Goal: Task Accomplishment & Management: Manage account settings

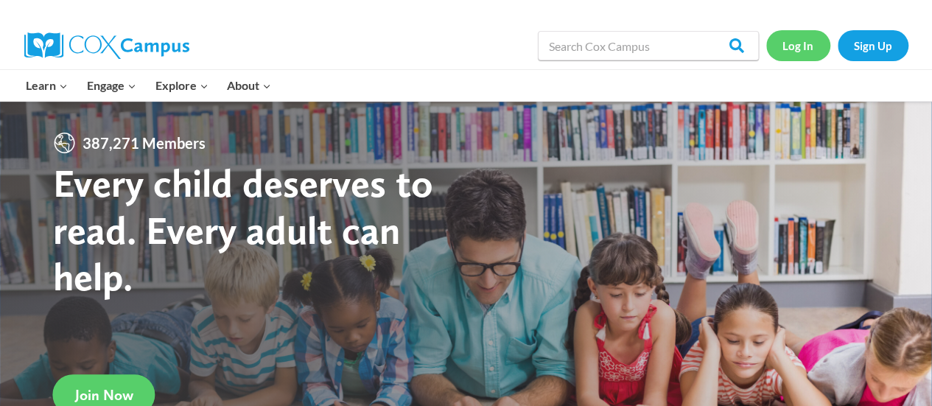
click at [795, 54] on link "Log In" at bounding box center [798, 45] width 64 height 30
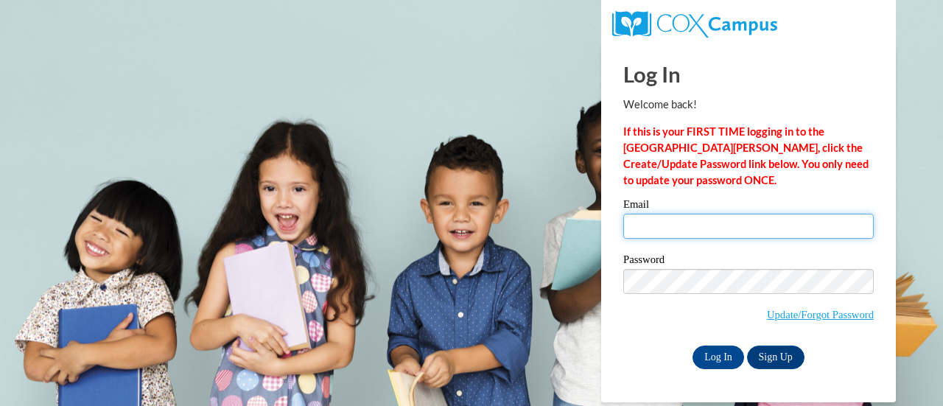
click at [658, 238] on input "Email" at bounding box center [748, 226] width 250 height 25
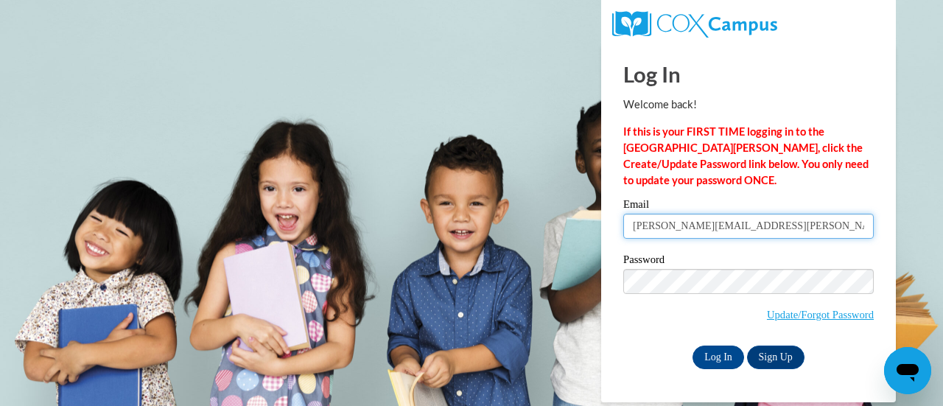
type input "ana.rozanski@gmail.com"
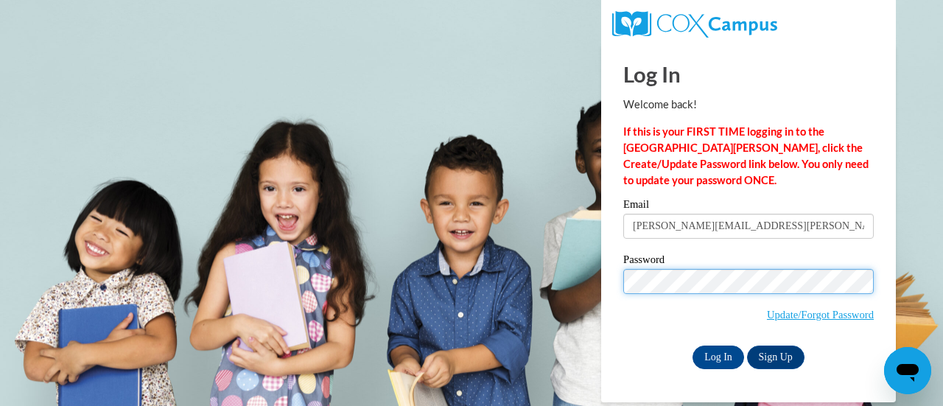
click at [692, 345] on input "Log In" at bounding box center [718, 357] width 52 height 24
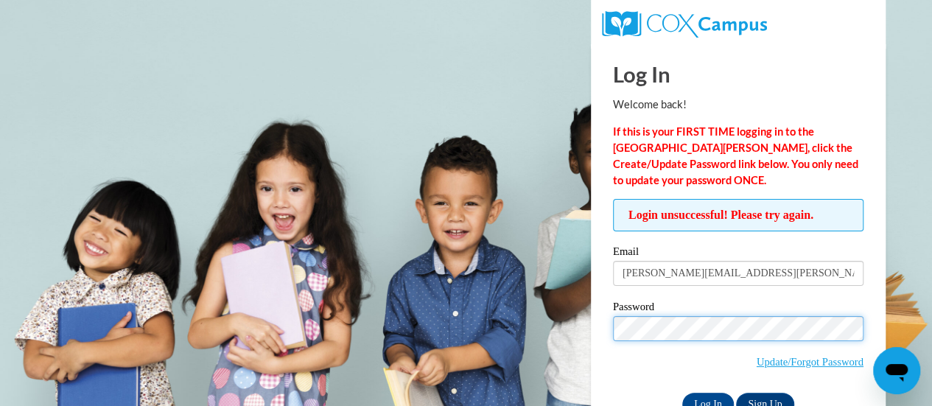
click at [682, 393] on input "Log In" at bounding box center [708, 405] width 52 height 24
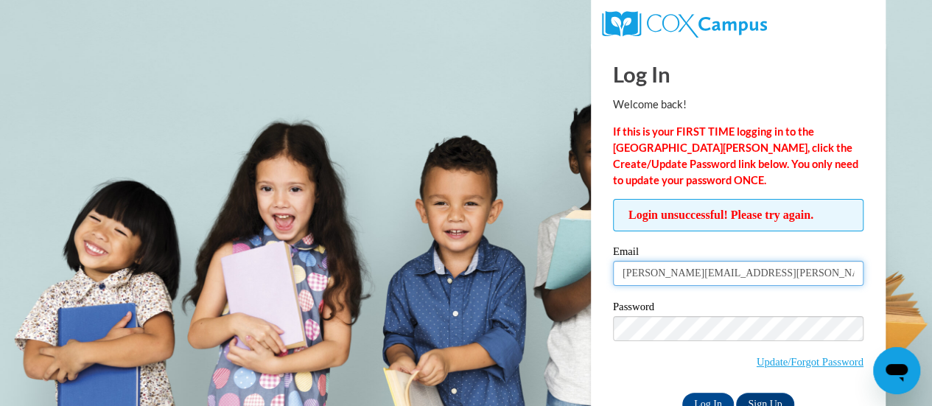
click at [711, 273] on input "ana.rozanski@gmail.com" at bounding box center [738, 273] width 250 height 25
click at [682, 393] on input "Log In" at bounding box center [708, 405] width 52 height 24
click at [733, 275] on input "ana.rozanski@ascensionl.com" at bounding box center [738, 273] width 250 height 25
type input "ana.rozanski@ascension.com"
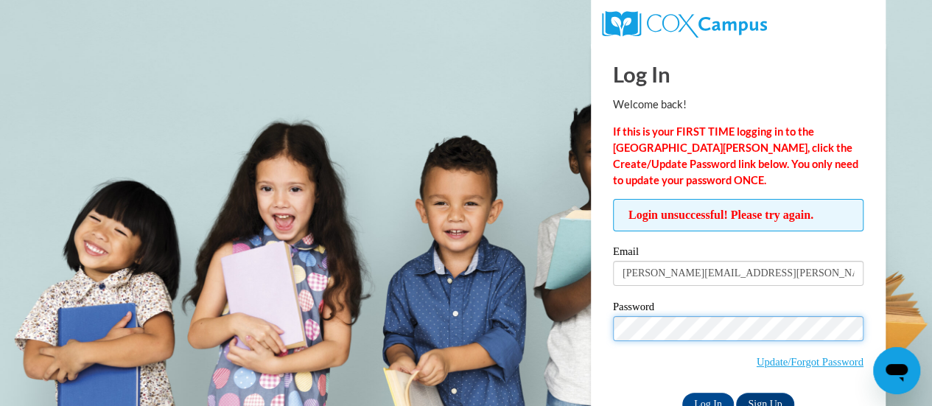
click at [682, 393] on input "Log In" at bounding box center [708, 405] width 52 height 24
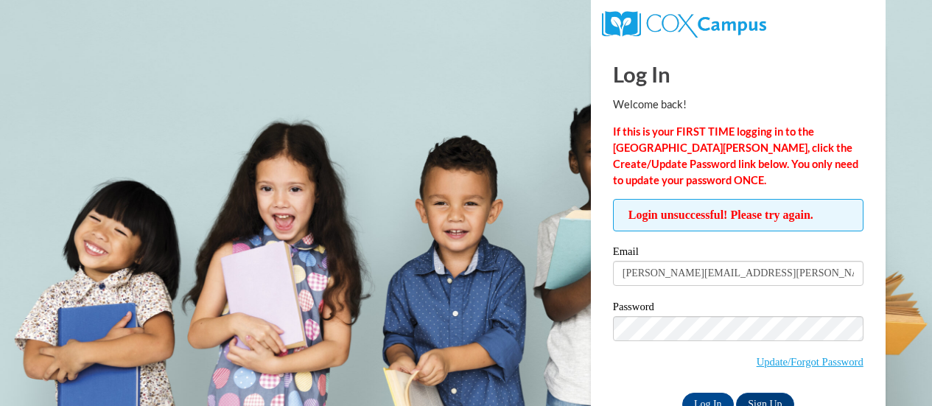
click at [642, 343] on span "Update/Forgot Password" at bounding box center [738, 346] width 250 height 61
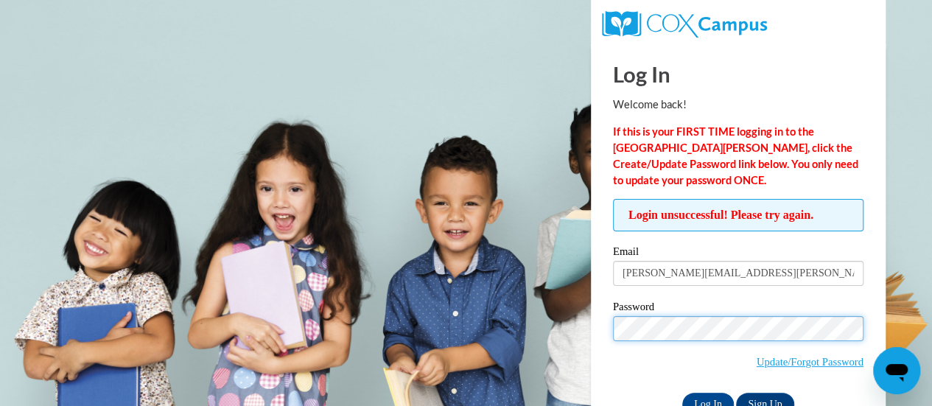
click at [682, 393] on input "Log In" at bounding box center [708, 405] width 52 height 24
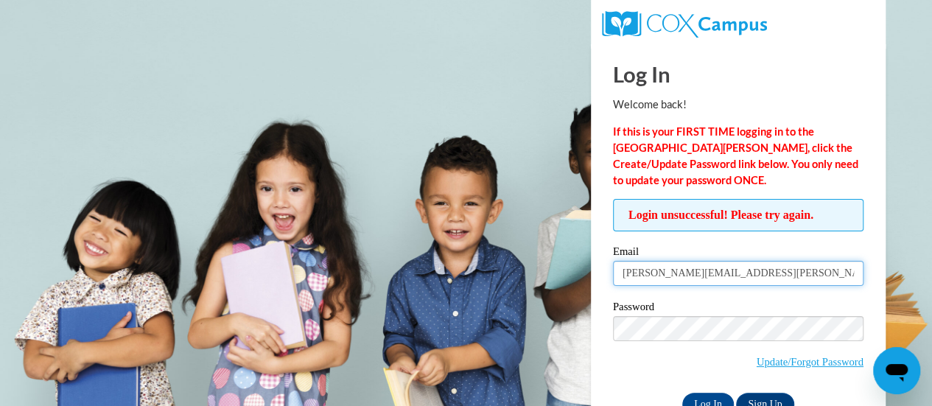
click at [764, 270] on input "[PERSON_NAME][EMAIL_ADDRESS][PERSON_NAME][DATE][DOMAIN_NAME]" at bounding box center [738, 273] width 250 height 25
type input "ana.rozanski@ascension.org"
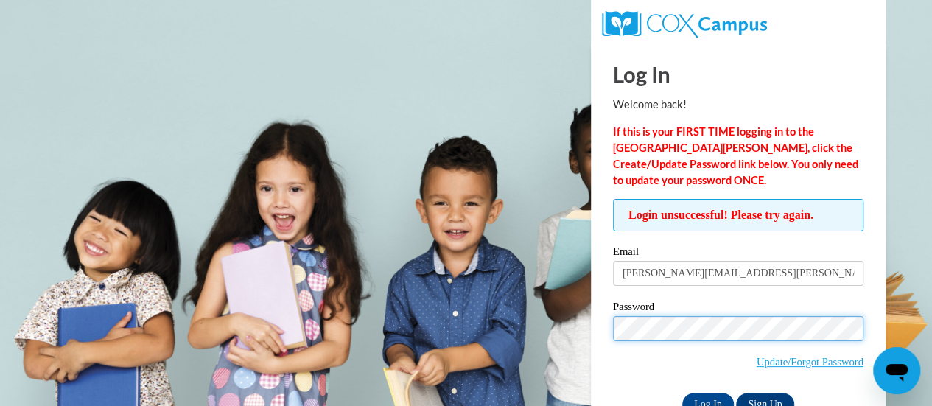
click at [682, 393] on input "Log In" at bounding box center [708, 405] width 52 height 24
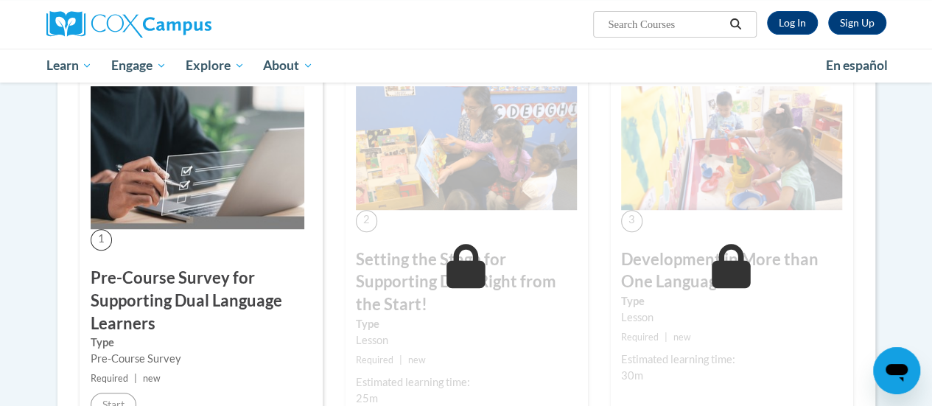
scroll to position [303, 0]
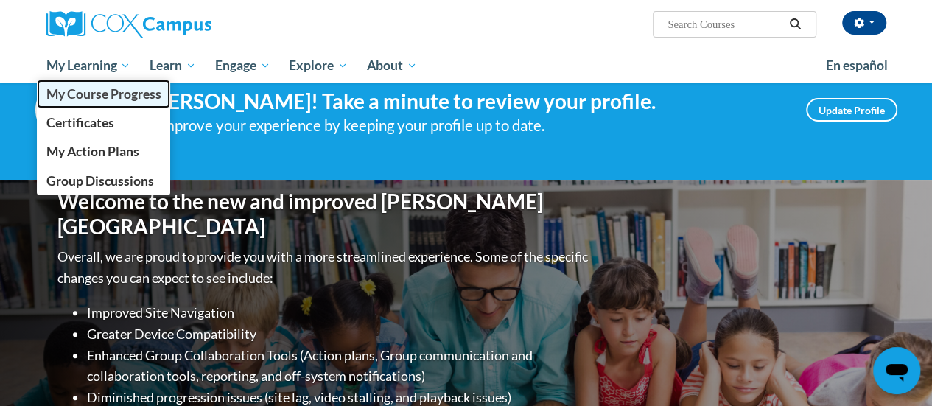
click at [107, 103] on link "My Course Progress" at bounding box center [104, 94] width 134 height 29
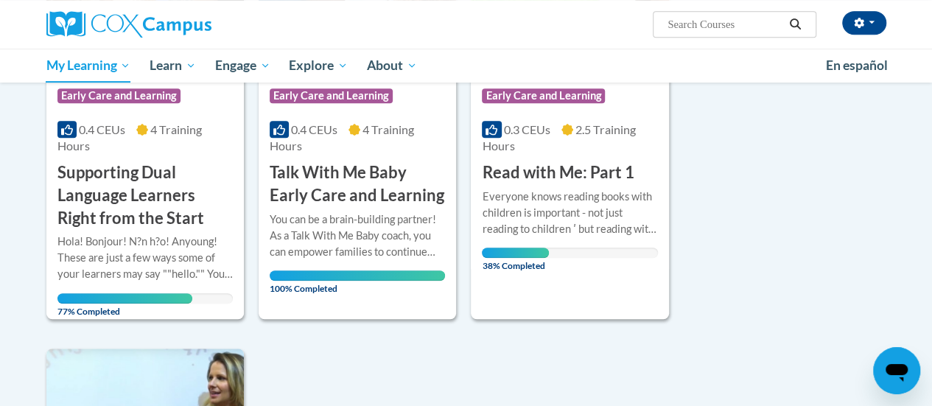
scroll to position [332, 0]
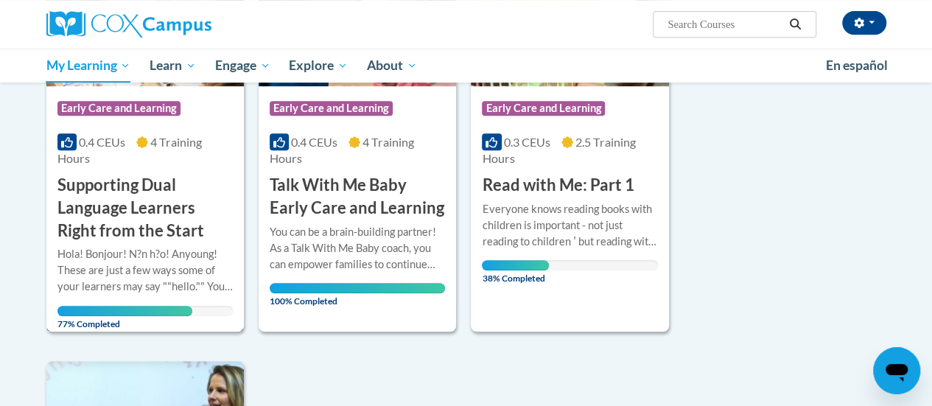
click at [107, 231] on h3 "Supporting Dual Language Learners Right from the Start" at bounding box center [144, 208] width 175 height 68
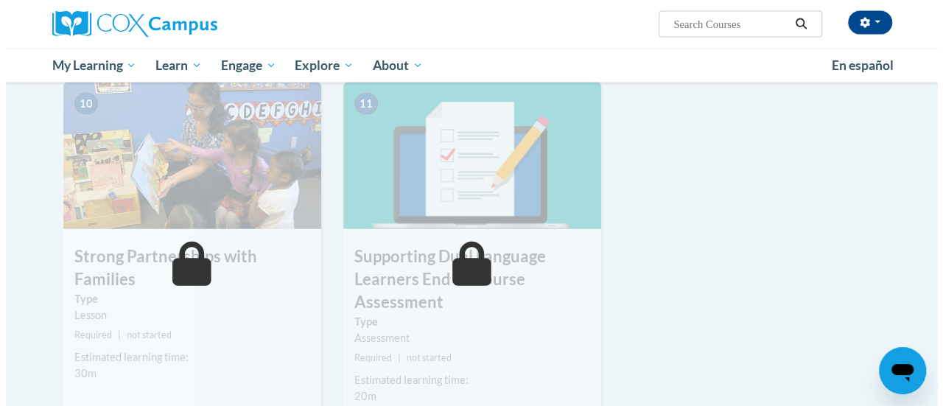
scroll to position [1387, 0]
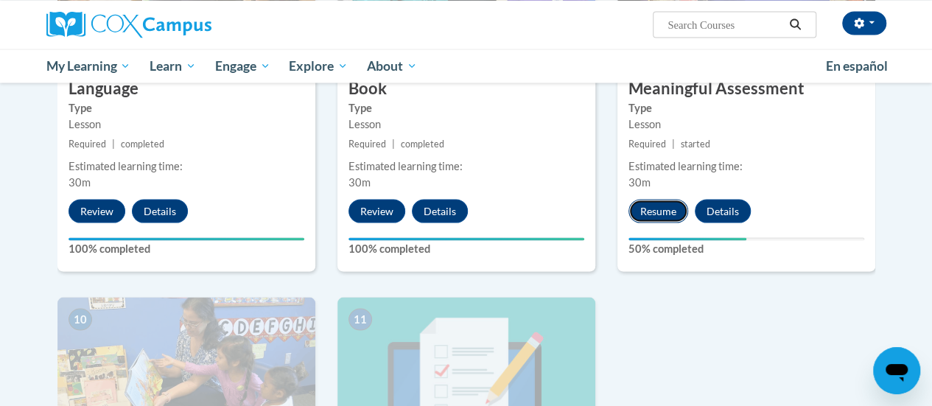
click at [664, 214] on button "Resume" at bounding box center [658, 211] width 60 height 24
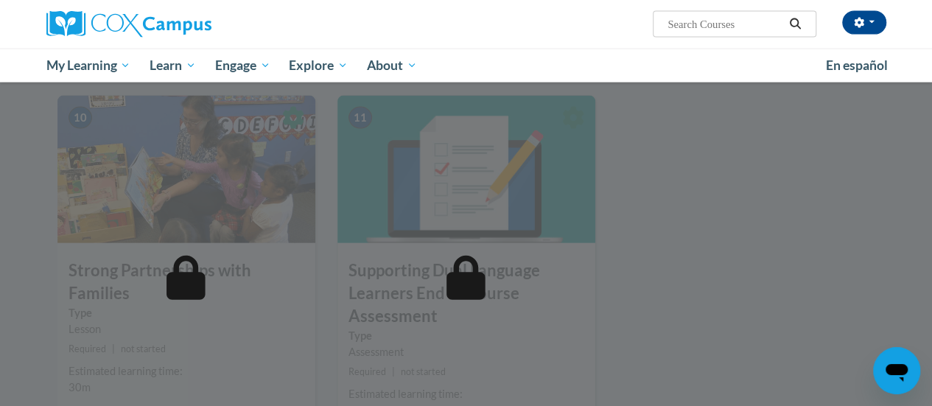
scroll to position [1377, 0]
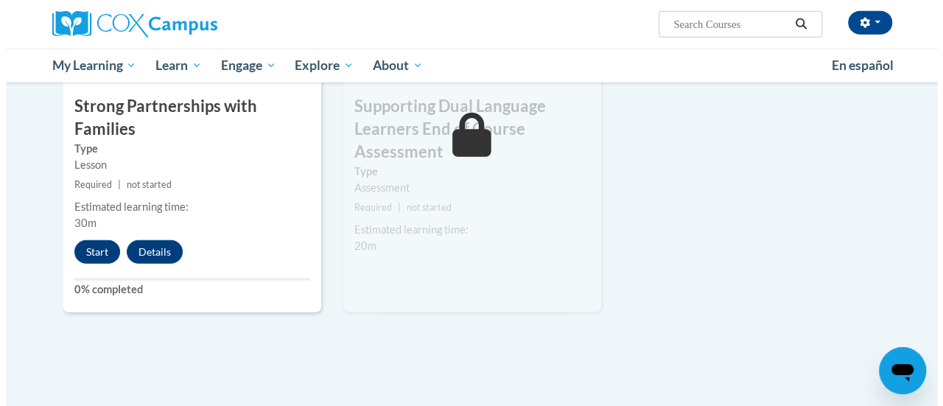
scroll to position [1753, 0]
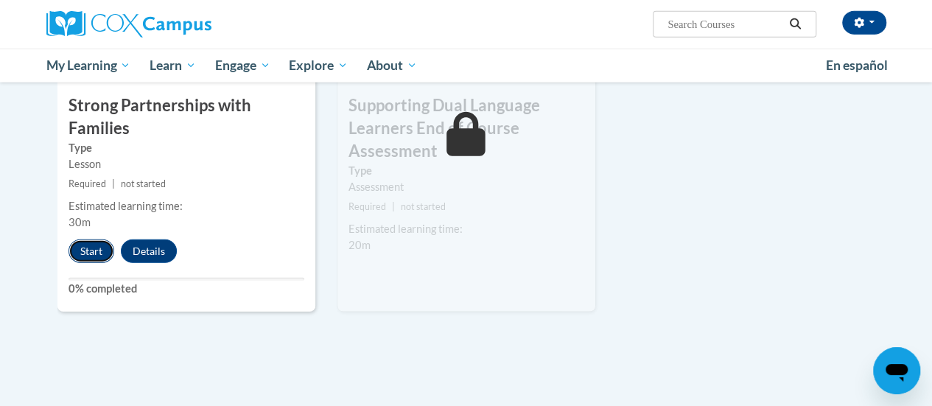
click at [88, 242] on button "Start" at bounding box center [91, 251] width 46 height 24
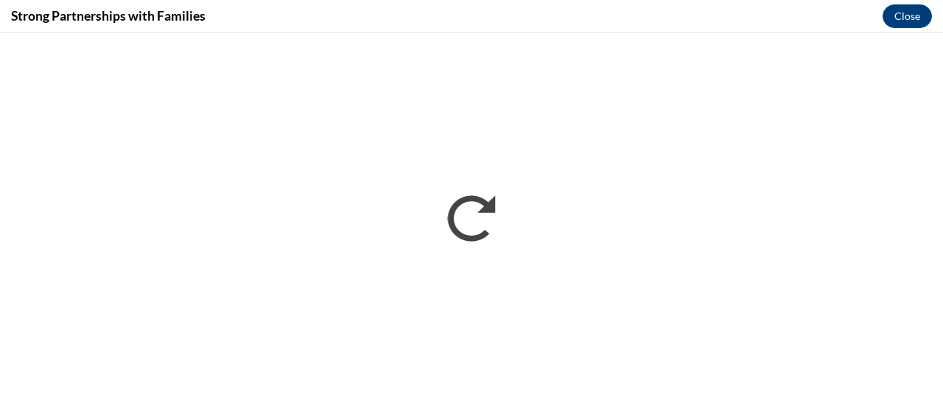
scroll to position [0, 0]
